Goal: Information Seeking & Learning: Learn about a topic

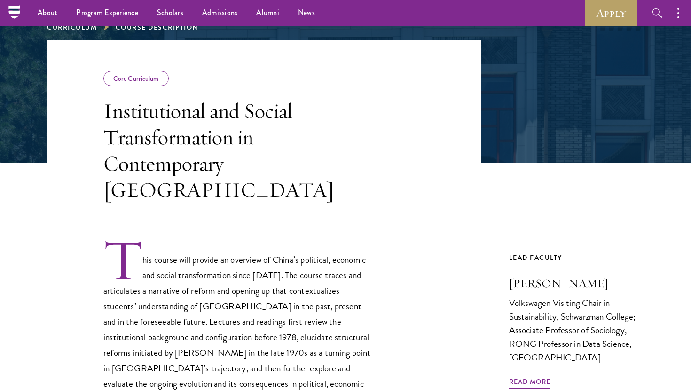
scroll to position [71, 0]
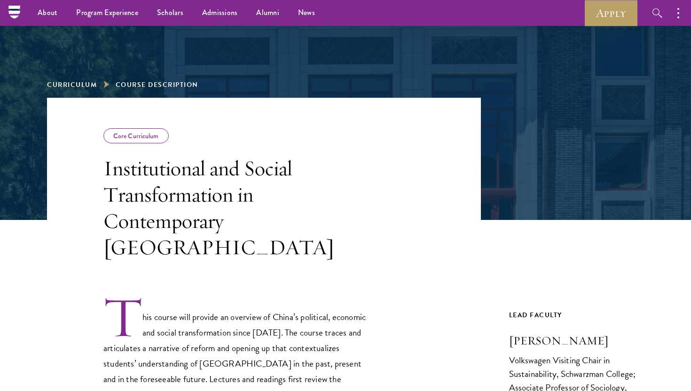
click at [82, 79] on li "Curriculum" at bounding box center [78, 85] width 62 height 12
click at [79, 87] on link "Curriculum" at bounding box center [72, 85] width 50 height 10
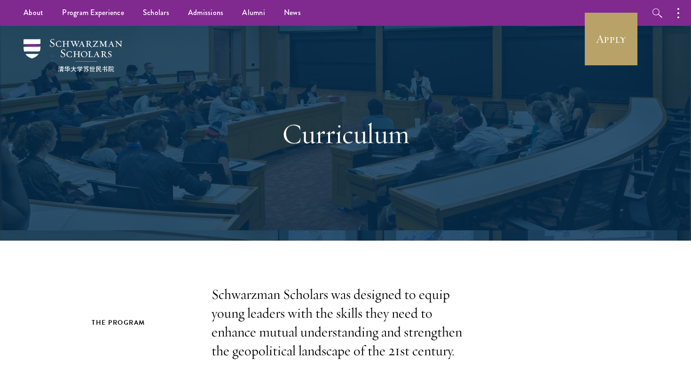
scroll to position [2204, 0]
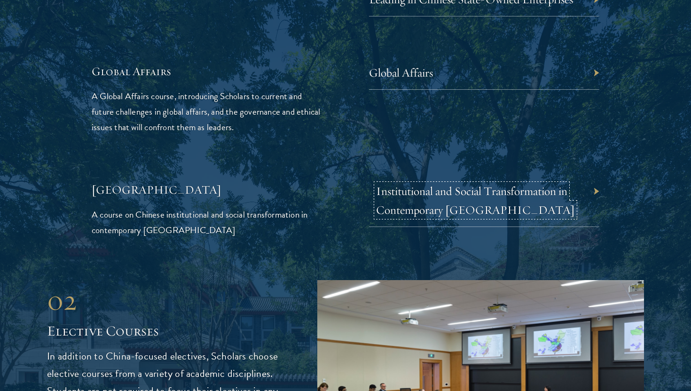
click at [393, 184] on link "Institutional and Social Transformation in Contemporary [GEOGRAPHIC_DATA]" at bounding box center [475, 200] width 199 height 33
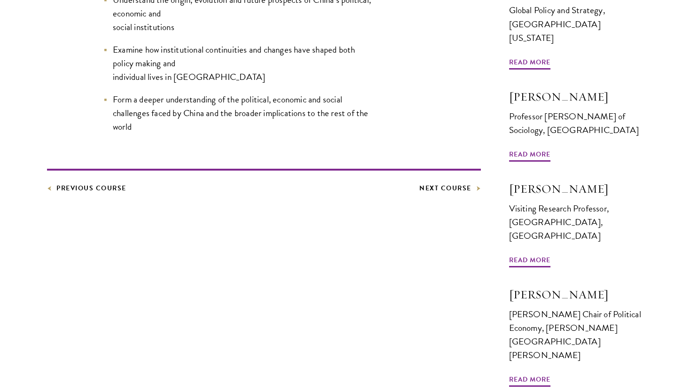
scroll to position [593, 0]
click at [539, 373] on span "Read More" at bounding box center [529, 380] width 41 height 15
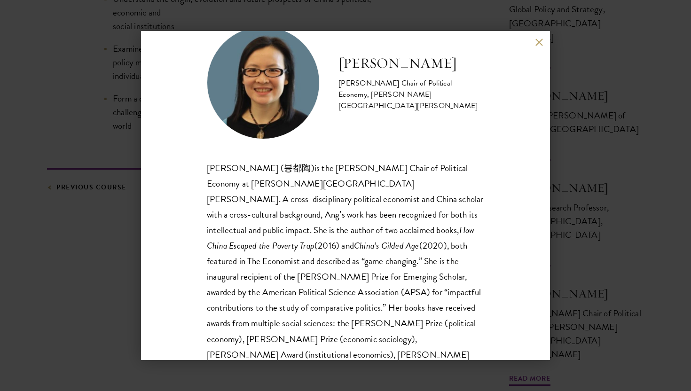
scroll to position [36, 0]
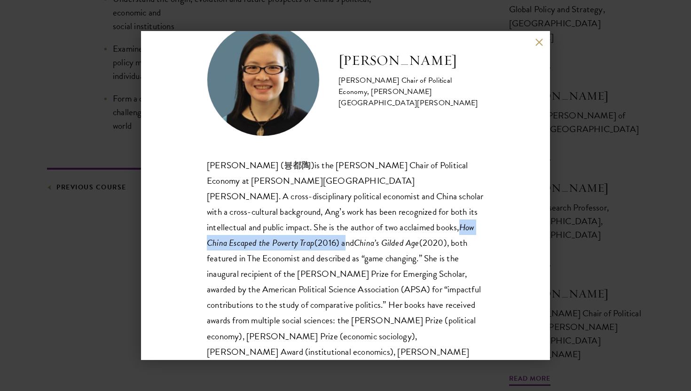
drag, startPoint x: 233, startPoint y: 228, endPoint x: 385, endPoint y: 230, distance: 151.9
click at [385, 230] on p "[PERSON_NAME] ( 븅都陶) is the [PERSON_NAME] Chair of Political Economy at [PERSON…" at bounding box center [346, 259] width 278 height 202
copy p "How China Escaped the Poverty Trap (2016)"
